Goal: Task Accomplishment & Management: Manage account settings

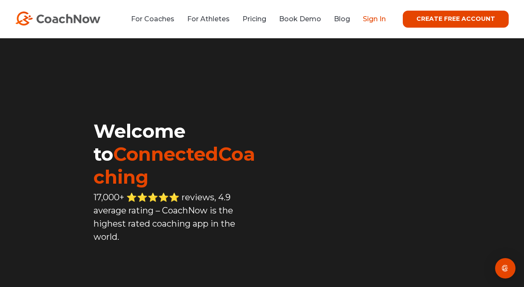
click at [381, 23] on link "Sign In" at bounding box center [374, 19] width 23 height 8
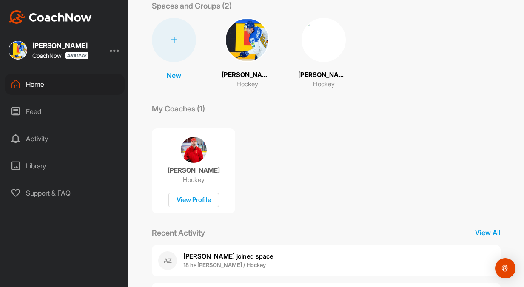
scroll to position [57, 0]
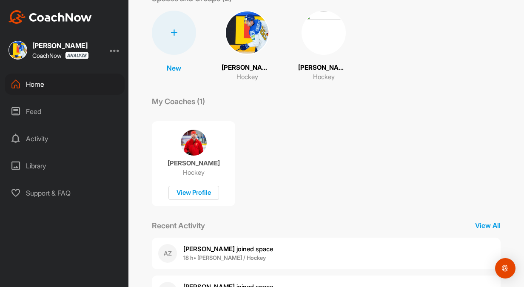
click at [319, 50] on img at bounding box center [323, 33] width 44 height 44
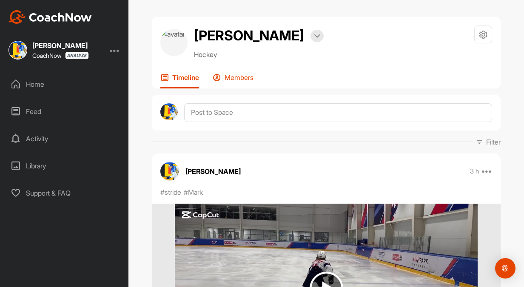
click at [243, 79] on p "Members" at bounding box center [238, 77] width 29 height 9
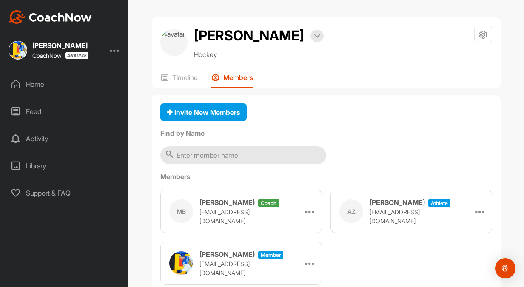
scroll to position [26, 0]
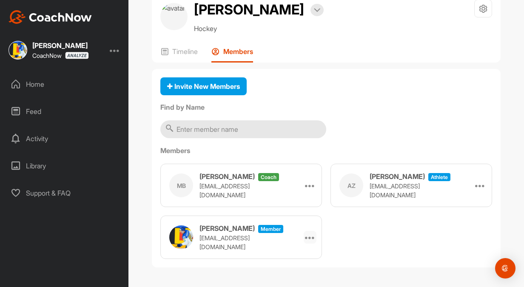
click at [312, 237] on icon at bounding box center [310, 237] width 10 height 10
click at [301, 260] on li "Make Athlete" at bounding box center [289, 261] width 54 height 27
click at [313, 187] on icon at bounding box center [310, 185] width 10 height 10
click at [299, 208] on li "Make Athlete" at bounding box center [289, 209] width 54 height 27
click at [479, 186] on icon at bounding box center [480, 185] width 10 height 10
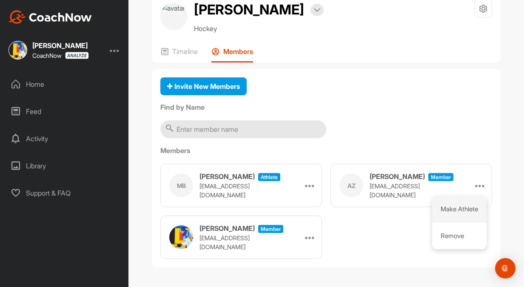
click at [463, 210] on li "Make Athlete" at bounding box center [459, 209] width 54 height 27
click at [312, 236] on icon at bounding box center [310, 237] width 10 height 10
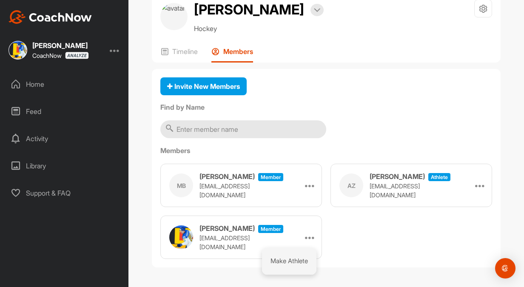
click at [290, 265] on li "Make Athlete" at bounding box center [289, 261] width 54 height 27
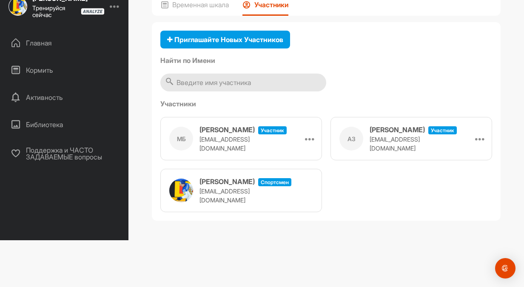
scroll to position [0, 0]
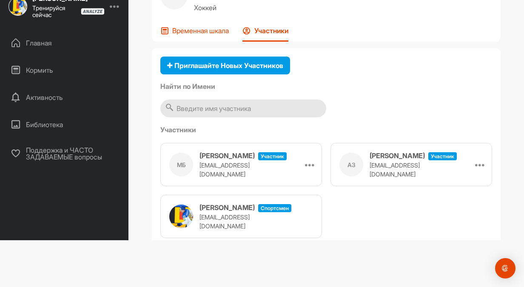
click at [215, 30] on ya-tr-span "Временная шкала" at bounding box center [200, 30] width 57 height 9
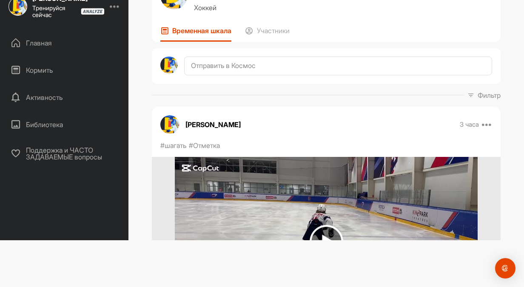
click at [66, 128] on div "Библиотека" at bounding box center [65, 124] width 120 height 21
